Goal: Check status: Check status

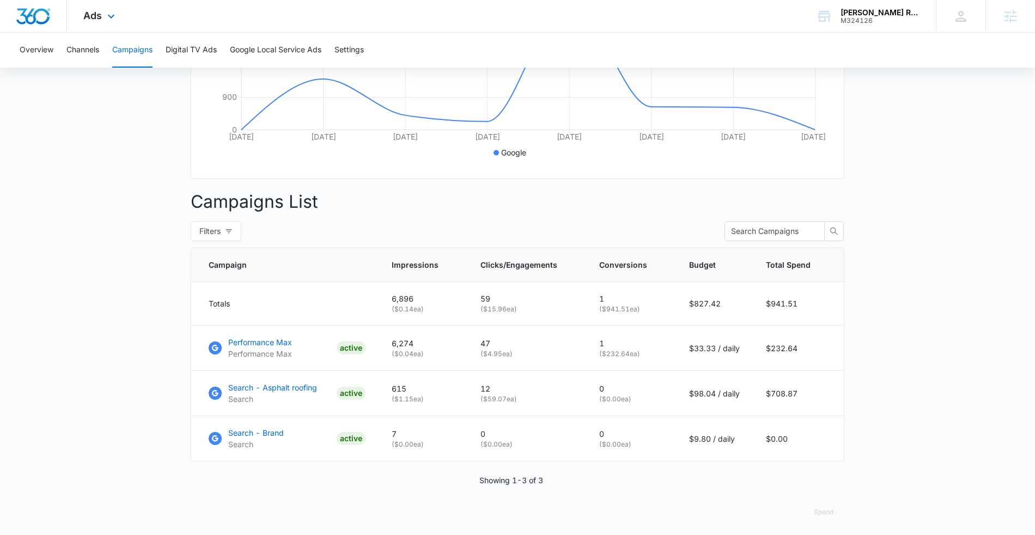
scroll to position [0, 106]
click at [872, 13] on div "Apolinar Roofing" at bounding box center [881, 12] width 80 height 9
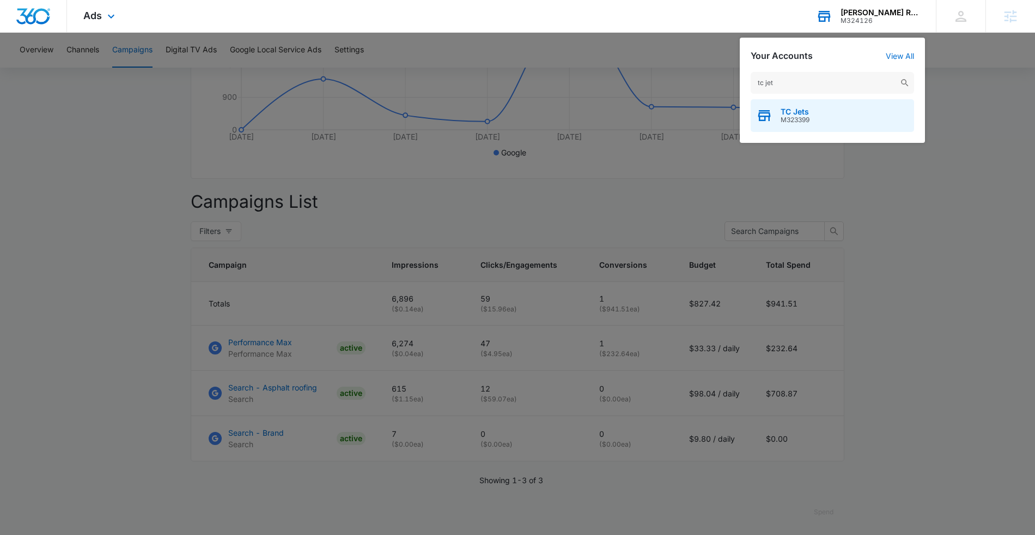
type input "tc jet"
click at [804, 120] on span "M323399" at bounding box center [795, 120] width 29 height 8
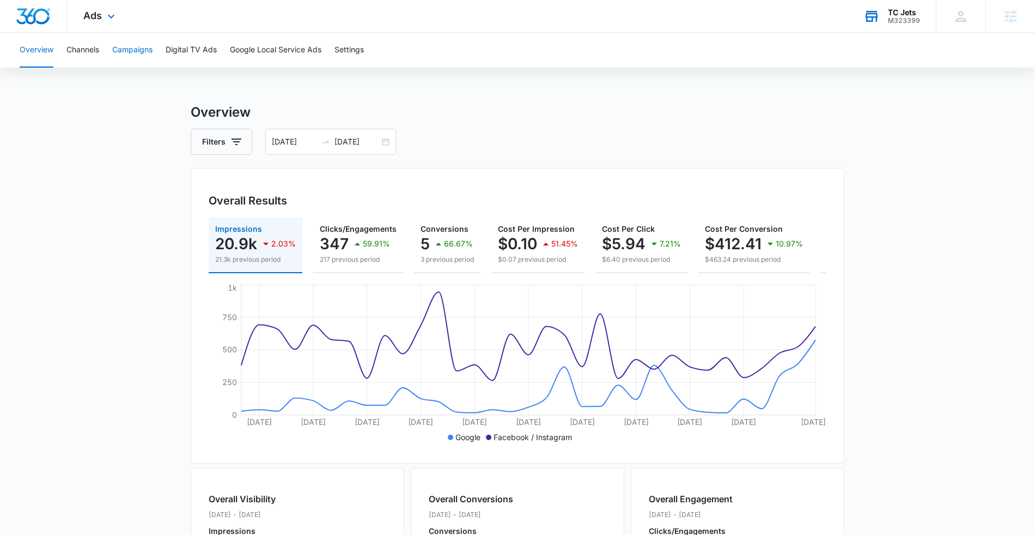
click at [141, 45] on button "Campaigns" at bounding box center [132, 50] width 40 height 35
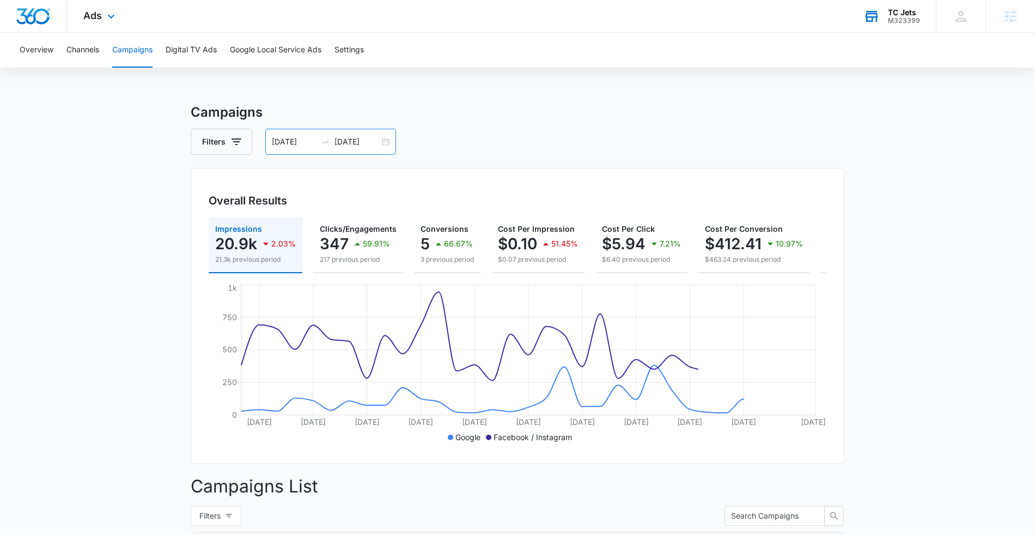
click at [295, 146] on input "07/26/2025" at bounding box center [294, 142] width 45 height 12
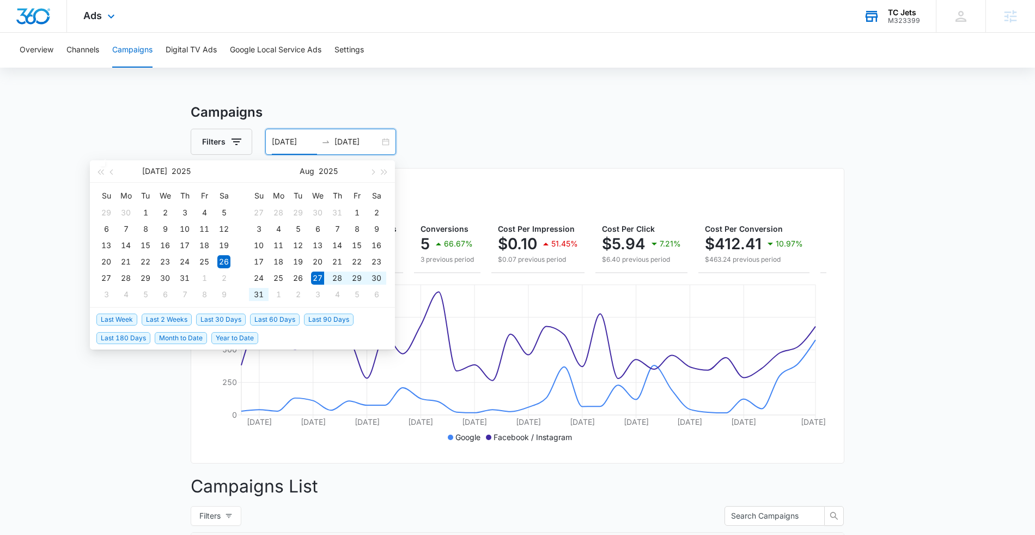
click at [166, 319] on span "Last 2 Weeks" at bounding box center [167, 319] width 50 height 12
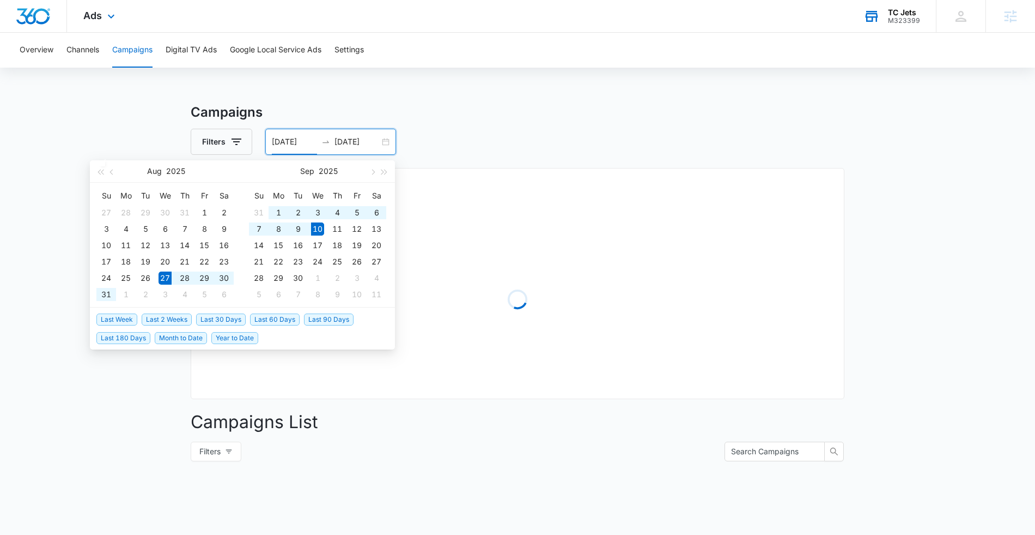
type input "08/27/2025"
type input "09/10/2025"
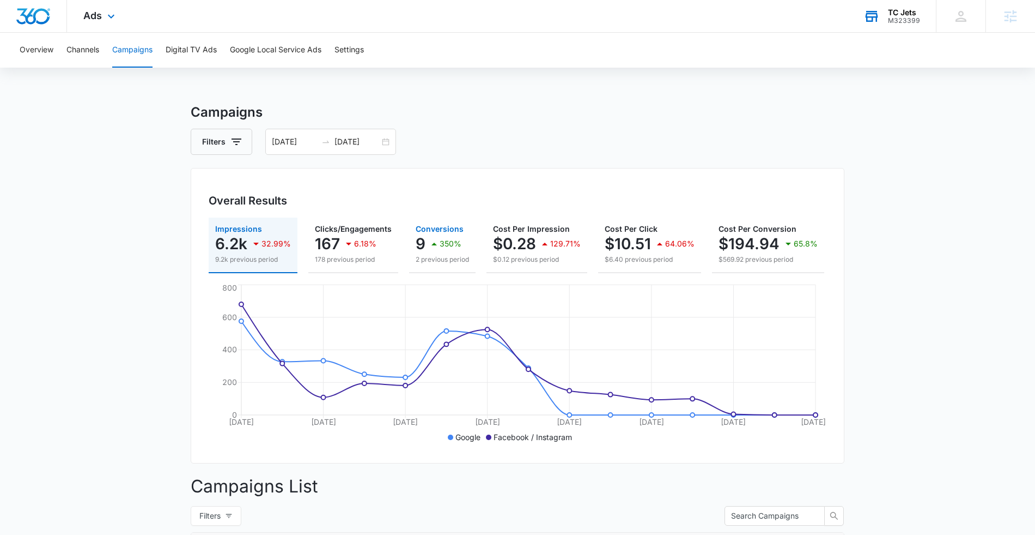
click at [428, 233] on div "350%" at bounding box center [445, 244] width 34 height 22
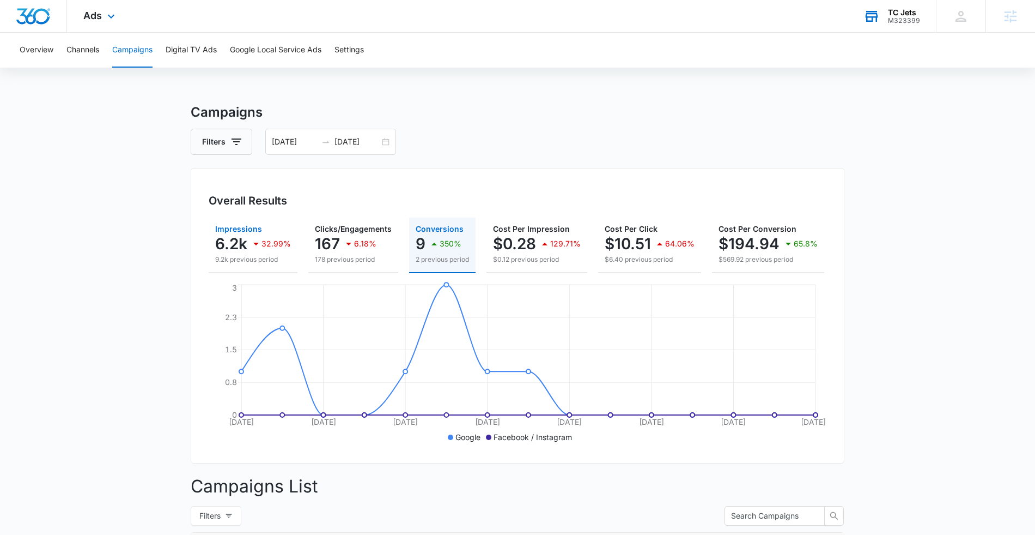
click at [237, 236] on p "6.2k" at bounding box center [231, 243] width 32 height 17
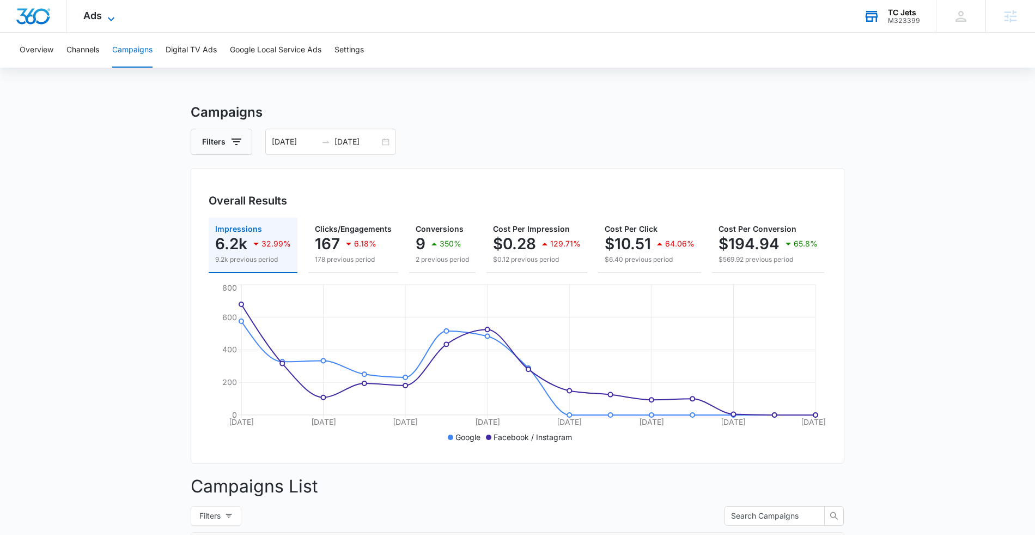
click at [99, 15] on span "Ads" at bounding box center [92, 15] width 19 height 11
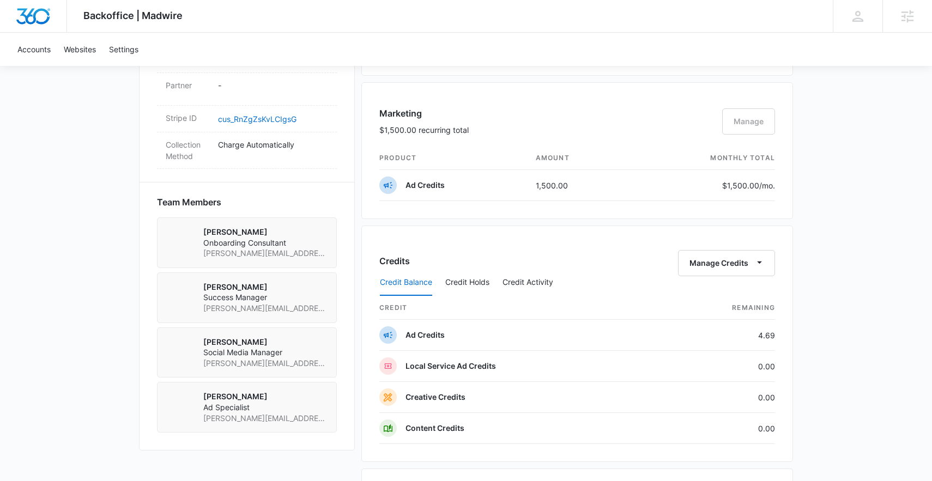
scroll to position [666, 0]
